Goal: Task Accomplishment & Management: Manage account settings

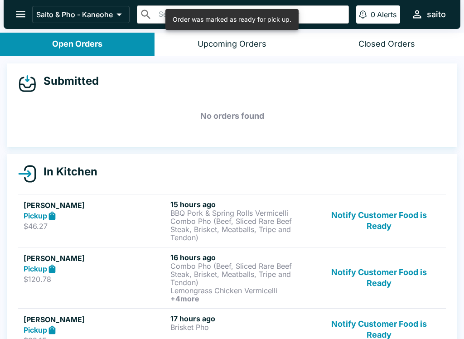
scroll to position [43, 0]
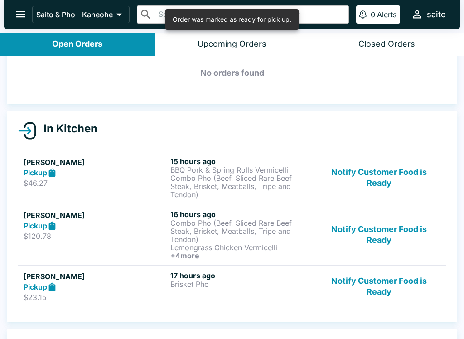
click at [380, 176] on button "Notify Customer Food is Ready" at bounding box center [378, 178] width 123 height 42
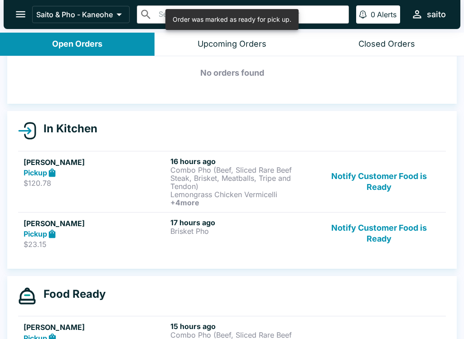
click at [380, 163] on button "Notify Customer Food is Ready" at bounding box center [378, 182] width 123 height 50
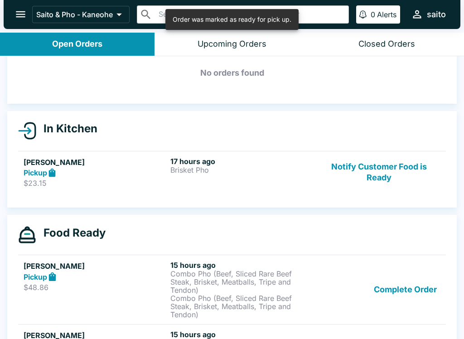
click at [389, 165] on button "Notify Customer Food is Ready" at bounding box center [378, 172] width 123 height 31
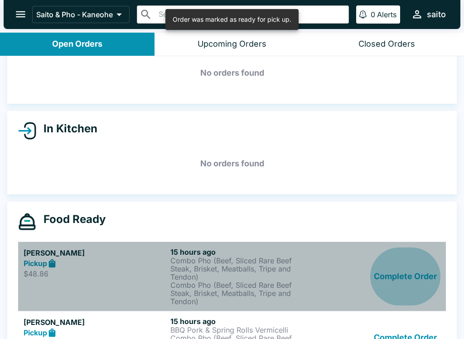
click at [410, 272] on button "Complete Order" at bounding box center [405, 276] width 70 height 58
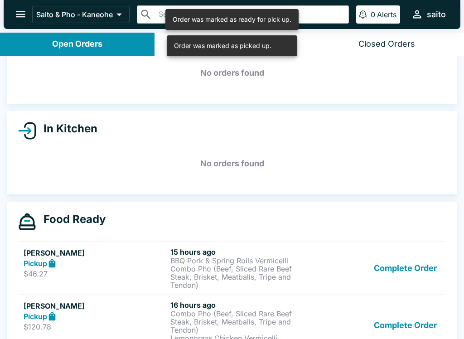
click at [417, 268] on button "Complete Order" at bounding box center [405, 268] width 70 height 42
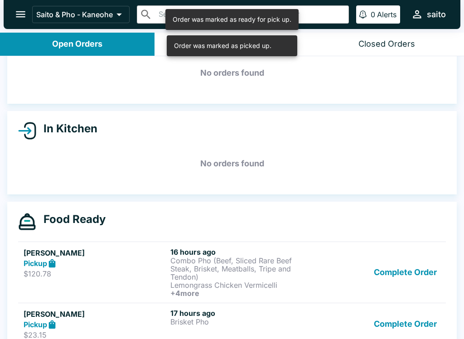
click at [416, 272] on button "Complete Order" at bounding box center [405, 272] width 70 height 50
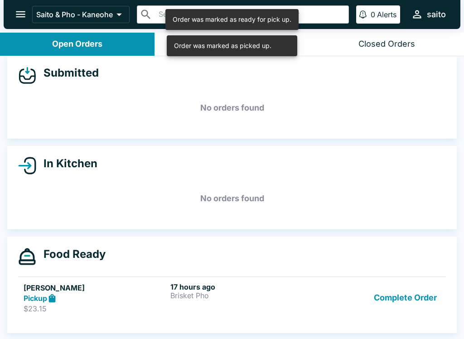
scroll to position [8, 0]
click at [419, 295] on button "Complete Order" at bounding box center [405, 297] width 70 height 31
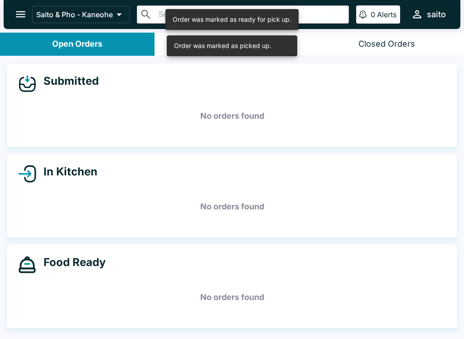
scroll to position [0, 0]
click at [28, 16] on button "open drawer" at bounding box center [20, 14] width 23 height 23
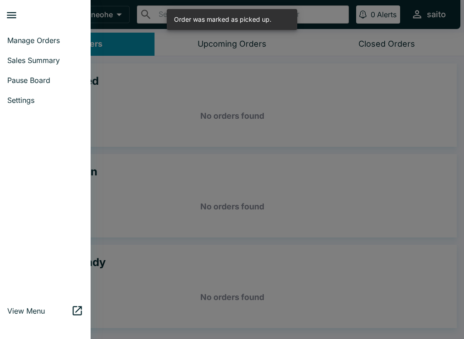
click at [44, 45] on link "Manage Orders" at bounding box center [45, 40] width 91 height 20
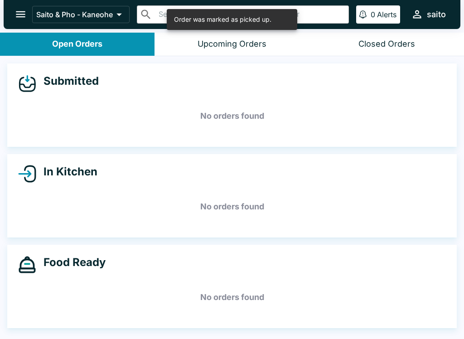
click at [21, 14] on icon "open drawer" at bounding box center [21, 14] width 10 height 6
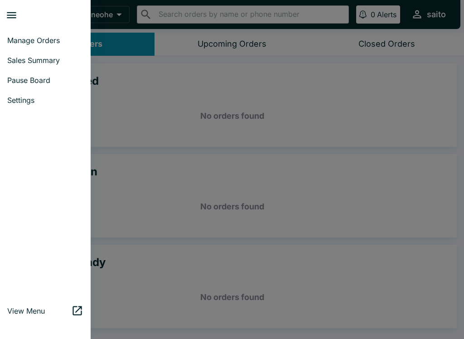
click at [45, 66] on link "Sales Summary" at bounding box center [45, 60] width 91 height 20
select select "03:00"
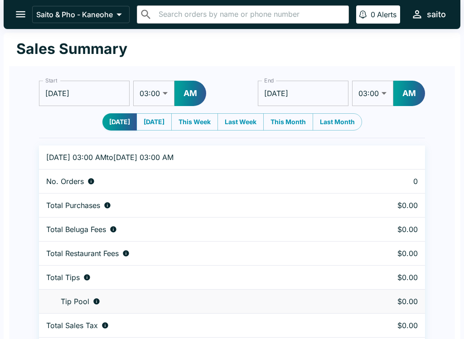
click at [154, 114] on button "[DATE]" at bounding box center [153, 121] width 35 height 17
type input "[DATE]"
click at [25, 10] on icon "open drawer" at bounding box center [20, 14] width 12 height 12
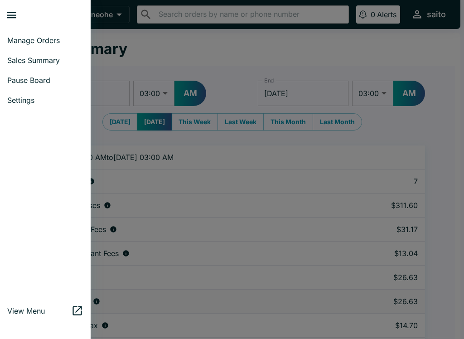
click at [43, 43] on span "Manage Orders" at bounding box center [45, 40] width 76 height 9
